Goal: Navigation & Orientation: Go to known website

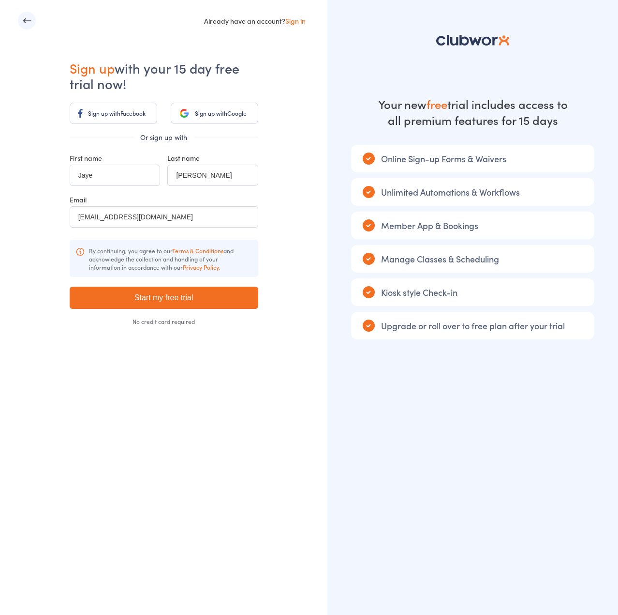
click at [295, 19] on link "Sign in" at bounding box center [296, 21] width 20 height 10
click at [203, 118] on link "Sign up with Google" at bounding box center [215, 113] width 88 height 21
click at [298, 18] on link "Sign in" at bounding box center [296, 21] width 20 height 10
click at [295, 19] on link "Sign in" at bounding box center [296, 21] width 20 height 10
click at [182, 322] on div "No credit card required" at bounding box center [164, 321] width 189 height 6
